Goal: Task Accomplishment & Management: Use online tool/utility

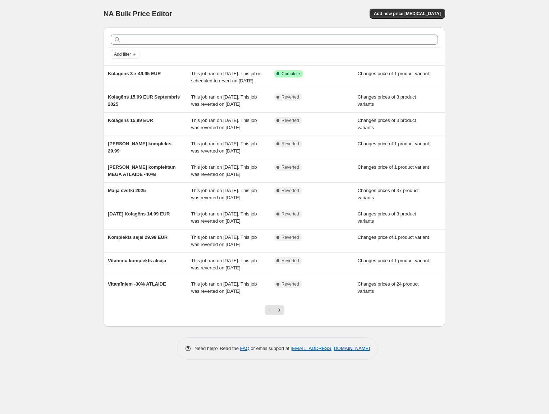
click at [462, 90] on div "NA Bulk Price Editor. This page is ready NA Bulk Price Editor Add new price [ME…" at bounding box center [274, 207] width 548 height 414
click at [410, 14] on span "Add new price [MEDICAL_DATA]" at bounding box center [407, 14] width 67 height 6
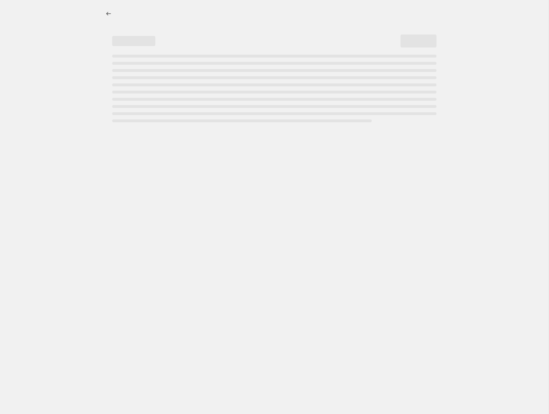
select select "percentage"
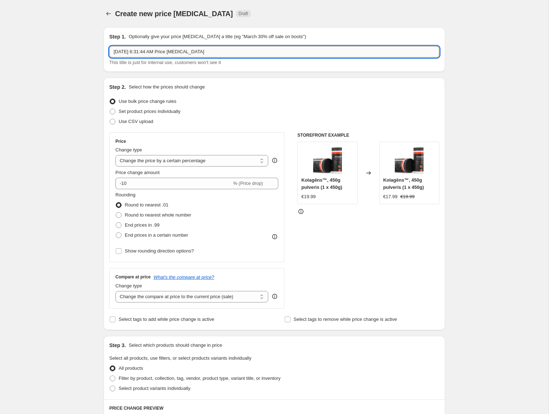
click at [199, 52] on input "[DATE] 6:31:44 AM Price [MEDICAL_DATA]" at bounding box center [274, 51] width 330 height 11
drag, startPoint x: 161, startPoint y: 52, endPoint x: 149, endPoint y: 52, distance: 11.5
click at [149, 52] on input "Halovīni 2025 KOlag;ens 15.99 EUR" at bounding box center [274, 51] width 330 height 11
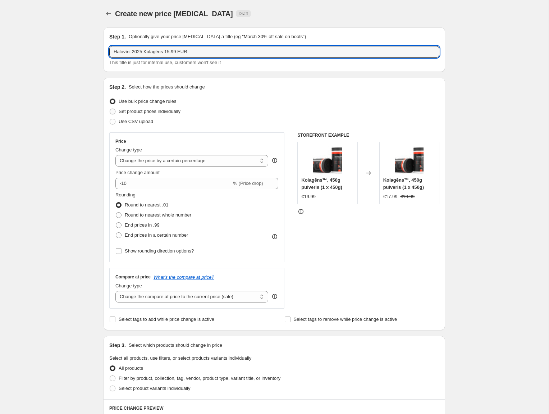
type input "Halovīni 2025 Kolagēns 15.99 EUR"
click at [112, 111] on span at bounding box center [113, 112] width 6 height 6
click at [110, 109] on input "Set product prices individually" at bounding box center [110, 109] width 0 height 0
radio input "true"
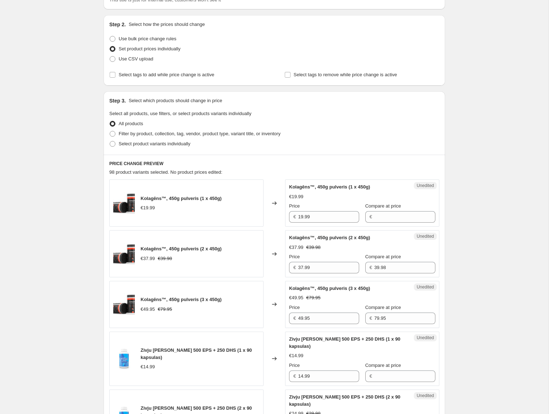
scroll to position [64, 0]
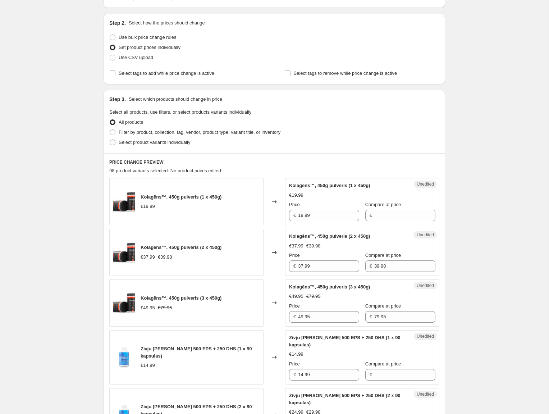
click at [112, 142] on span at bounding box center [113, 142] width 6 height 6
click at [110, 140] on input "Select product variants individually" at bounding box center [110, 139] width 0 height 0
radio input "true"
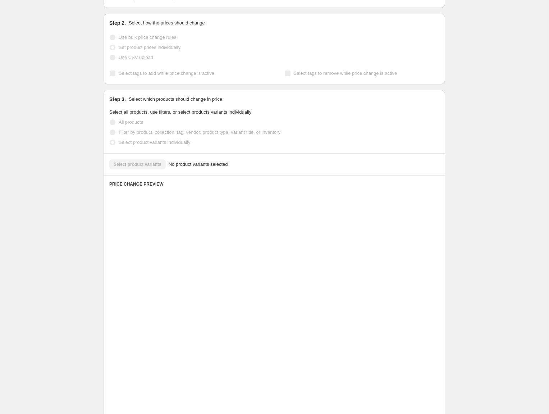
scroll to position [0, 0]
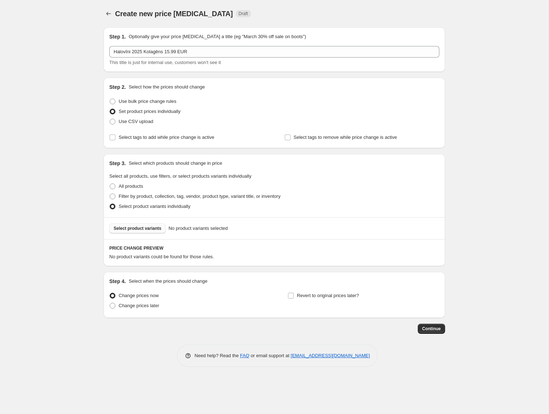
click at [129, 225] on button "Select product variants" at bounding box center [137, 228] width 56 height 10
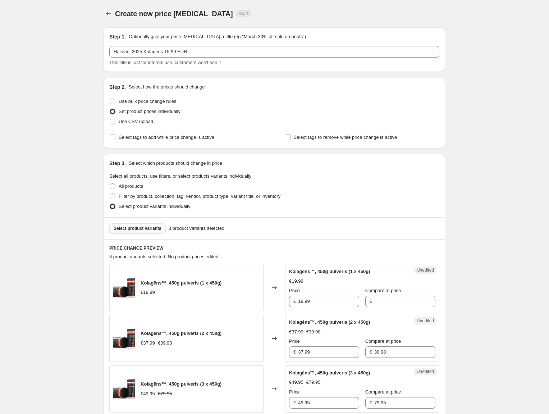
scroll to position [132, 0]
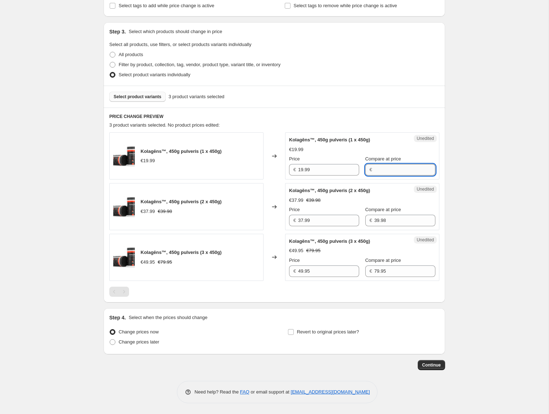
click at [377, 171] on input "Compare at price" at bounding box center [404, 169] width 61 height 11
type input "19.99"
drag, startPoint x: 305, startPoint y: 171, endPoint x: 286, endPoint y: 170, distance: 19.1
click at [286, 170] on div "Success Edited Kolagēns™, 450g pulveris (1 x 450g) €19.99 Price € 19.99 Compare…" at bounding box center [362, 155] width 154 height 47
type input "15.99"
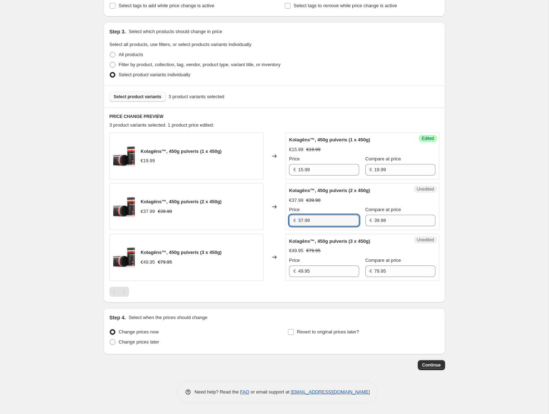
drag, startPoint x: 328, startPoint y: 222, endPoint x: 272, endPoint y: 219, distance: 56.1
click at [272, 219] on div "Kolagēns™, 450g pulveris (2 x 450g) €37.99 €39.98 Changed to Unedited Kolagēns™…" at bounding box center [274, 206] width 330 height 47
type input "31.98"
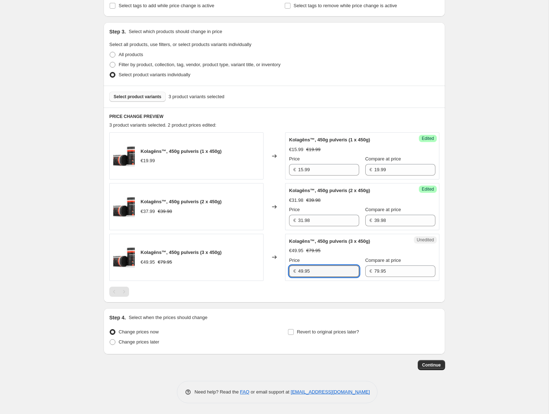
drag, startPoint x: 285, startPoint y: 271, endPoint x: 270, endPoint y: 270, distance: 15.1
click at [270, 270] on div "Kolagēns™, 450g pulveris (3 x 450g) €49.95 €79.95 Changed to Unedited Kolagēns™…" at bounding box center [274, 257] width 330 height 47
type input "47.97"
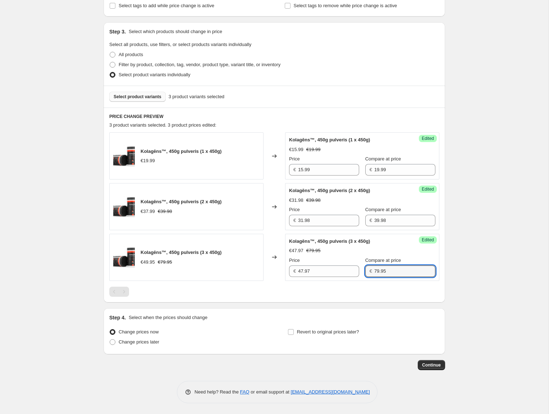
drag, startPoint x: 387, startPoint y: 271, endPoint x: 356, endPoint y: 268, distance: 31.0
click at [356, 268] on div "Price € 47.97 Compare at price € 79.95" at bounding box center [362, 267] width 146 height 20
type input "59.97"
click at [112, 343] on span at bounding box center [113, 342] width 6 height 6
click at [110, 339] on input "Change prices later" at bounding box center [110, 339] width 0 height 0
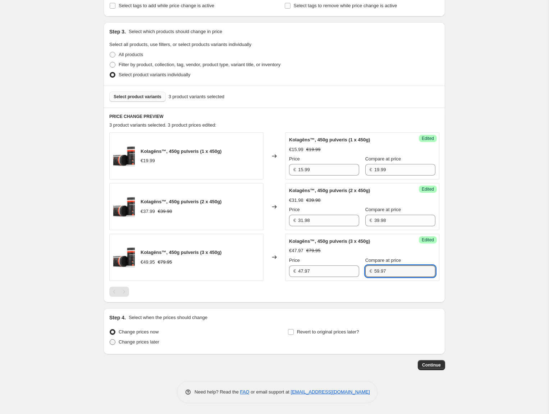
radio input "true"
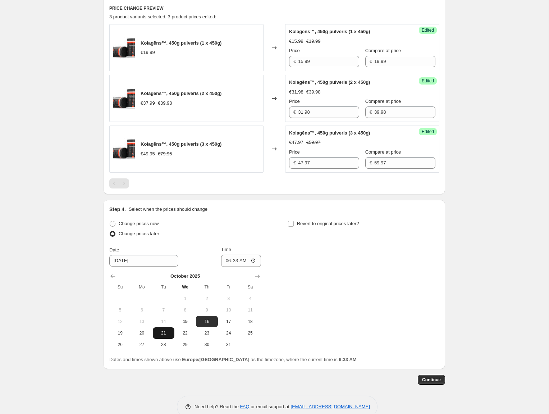
scroll to position [254, 0]
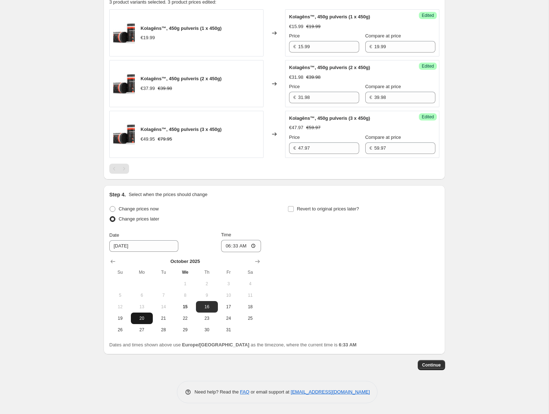
click at [137, 319] on span "20" at bounding box center [142, 318] width 16 height 6
type input "[DATE]"
click at [236, 245] on input "06:33" at bounding box center [241, 246] width 40 height 12
type input "23:59"
click at [294, 208] on span at bounding box center [290, 209] width 6 height 6
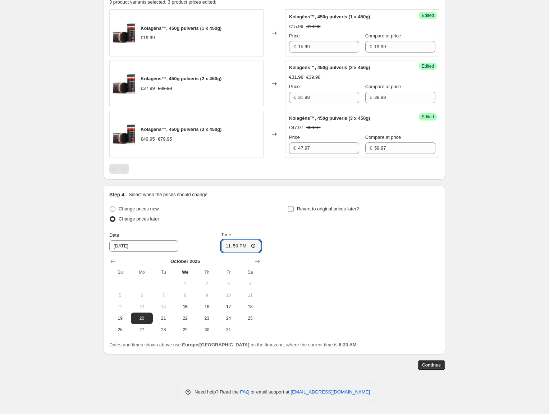
click at [294, 208] on input "Revert to original prices later?" at bounding box center [291, 209] width 6 height 6
checkbox input "true"
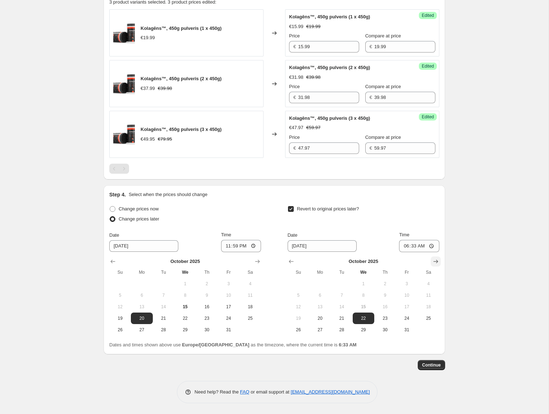
click at [441, 259] on div "Step 4. Select when the prices should change Change prices now Change prices la…" at bounding box center [273, 269] width 341 height 169
click at [438, 260] on icon "Show next month, November 2025" at bounding box center [435, 261] width 7 height 7
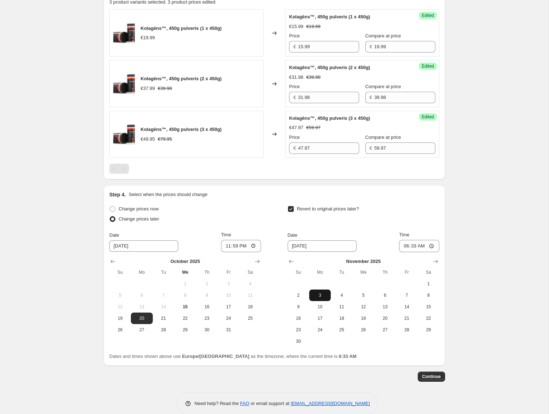
click at [320, 293] on span "3" at bounding box center [320, 295] width 16 height 6
type input "[DATE]"
click at [412, 245] on input "06:33" at bounding box center [419, 246] width 40 height 12
type input "23:59"
click at [434, 376] on span "Continue" at bounding box center [431, 376] width 19 height 6
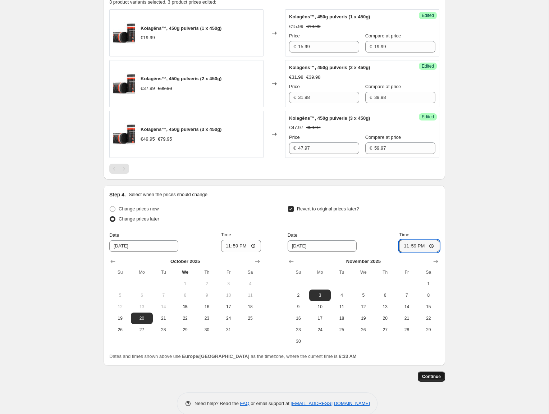
scroll to position [0, 0]
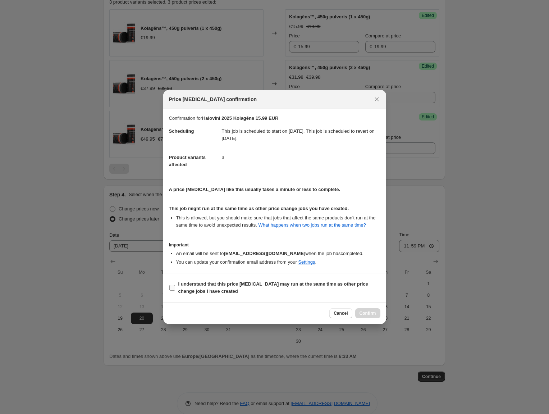
click at [169, 290] on span ":r24:" at bounding box center [172, 287] width 6 height 6
click at [169, 290] on input "I understand that this price [MEDICAL_DATA] may run at the same time as other p…" at bounding box center [172, 288] width 6 height 6
checkbox input "true"
click at [372, 314] on span "Confirm" at bounding box center [367, 313] width 17 height 6
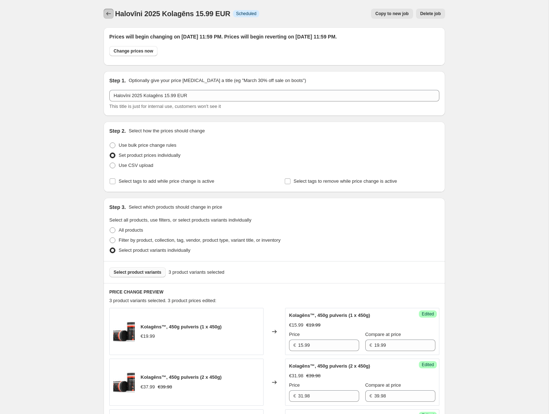
click at [106, 14] on icon "Price change jobs" at bounding box center [108, 13] width 7 height 7
